Goal: Task Accomplishment & Management: Manage account settings

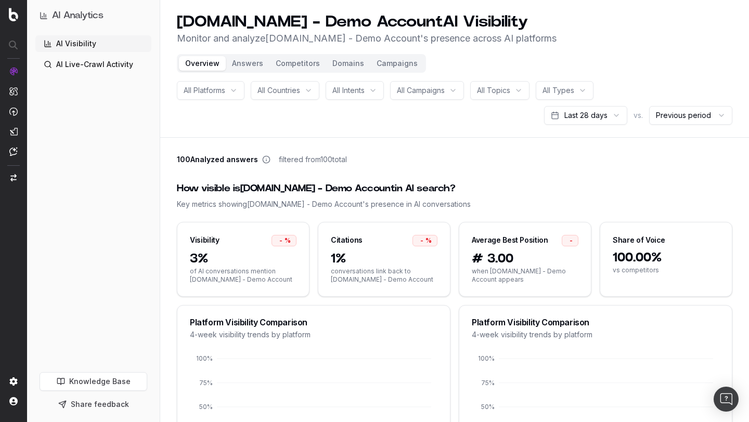
click at [233, 116] on div "All Platforms All Countries All Intents All Campaigns All Topics All Types Last…" at bounding box center [455, 103] width 556 height 44
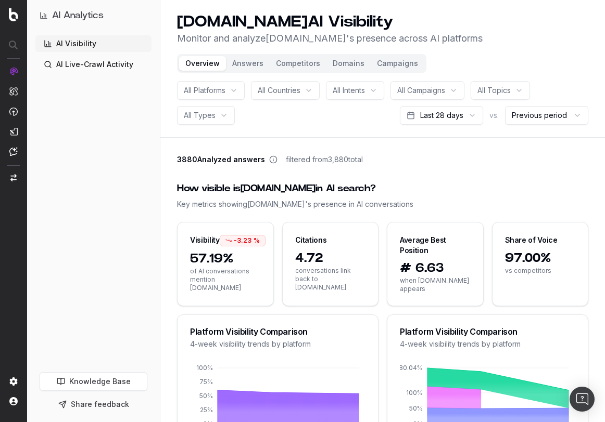
click at [307, 65] on button "Competitors" at bounding box center [297, 63] width 57 height 15
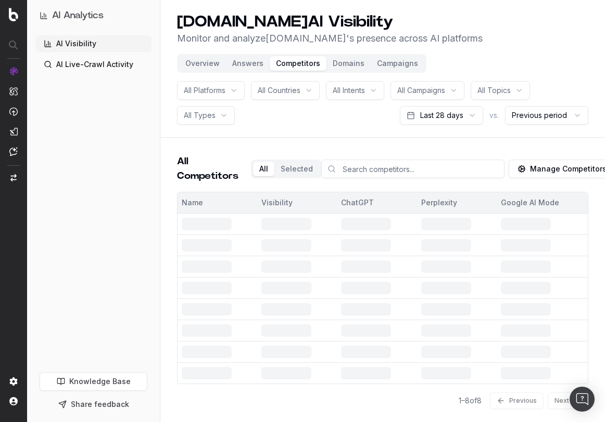
click at [383, 169] on button "Manage Competitors" at bounding box center [561, 169] width 107 height 19
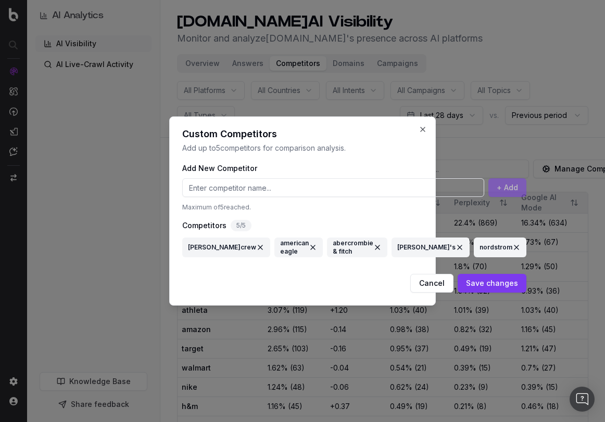
click at [256, 248] on button at bounding box center [260, 247] width 8 height 19
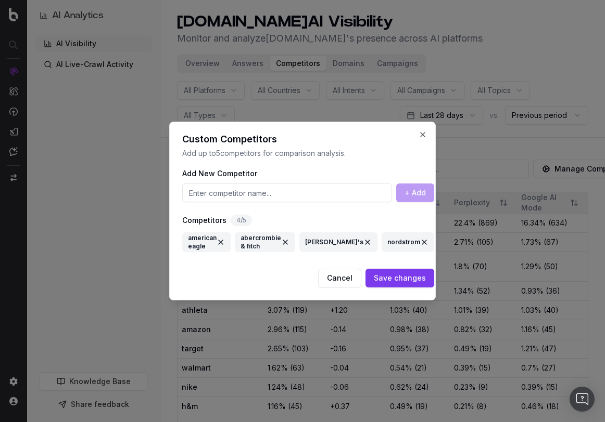
click at [228, 195] on input at bounding box center [287, 193] width 210 height 19
type input "j.crew"
click at [383, 194] on button "+ Add" at bounding box center [415, 193] width 38 height 19
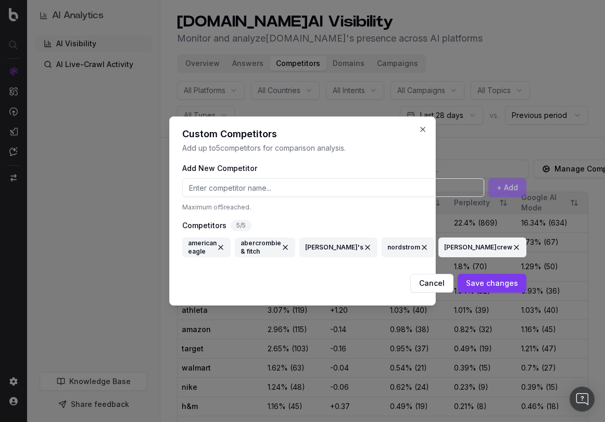
click at [383, 284] on button "Save changes" at bounding box center [491, 283] width 69 height 19
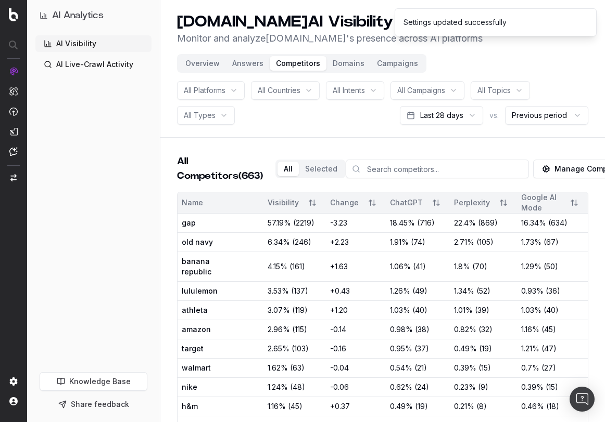
click at [199, 67] on button "Overview" at bounding box center [202, 63] width 47 height 15
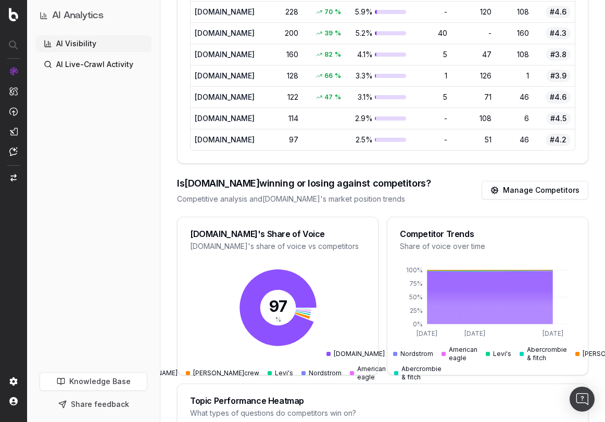
scroll to position [839, 0]
